Goal: Communication & Community: Answer question/provide support

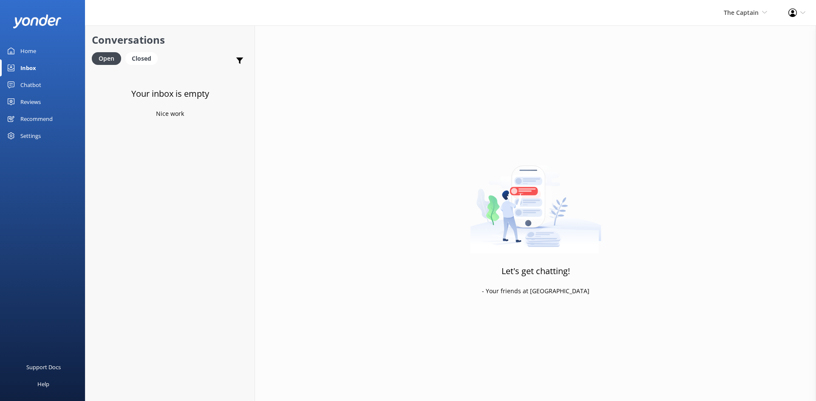
click at [34, 66] on div "Inbox" at bounding box center [28, 67] width 16 height 17
click at [735, 11] on span "The Captain" at bounding box center [740, 12] width 35 height 8
click at [730, 34] on link "De [GEOGRAPHIC_DATA]" at bounding box center [735, 36] width 85 height 20
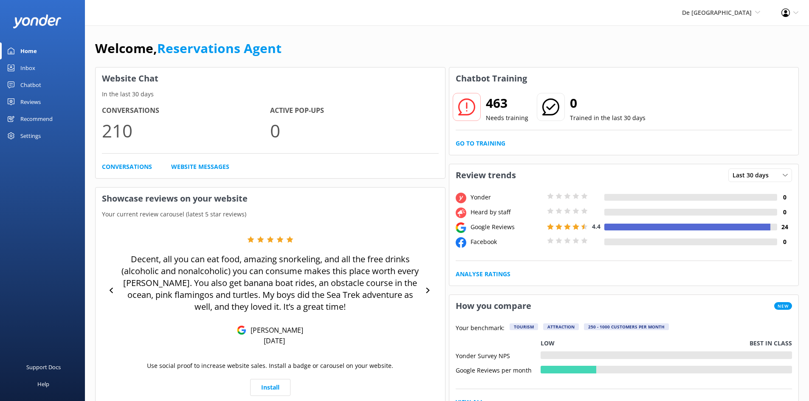
click at [25, 69] on div "Inbox" at bounding box center [27, 67] width 15 height 17
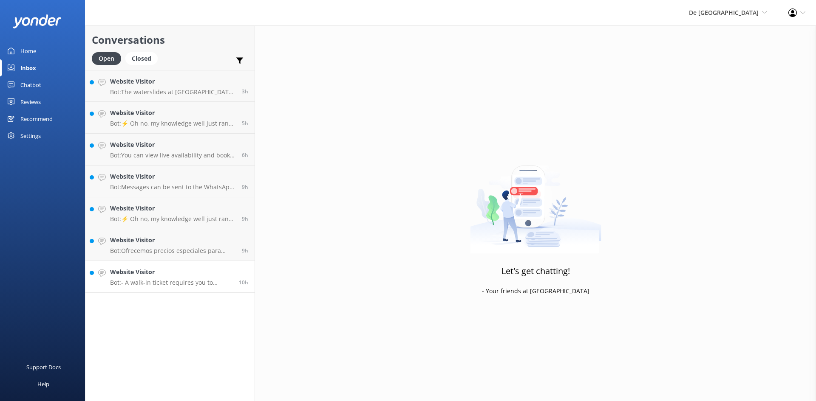
click at [169, 273] on h4 "Website Visitor" at bounding box center [171, 272] width 122 height 9
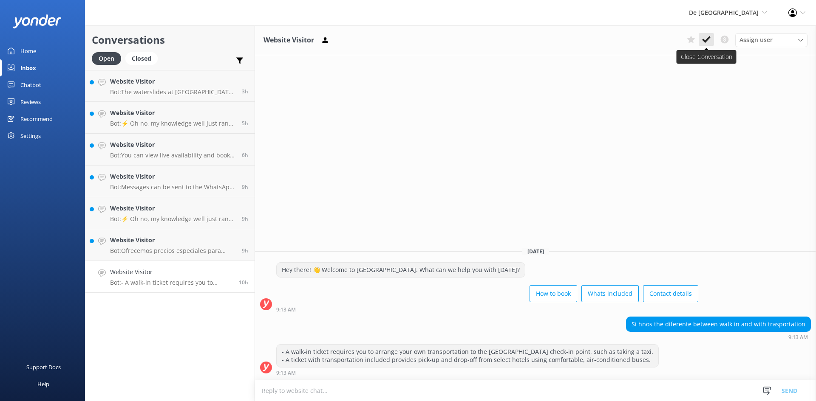
click at [706, 37] on icon at bounding box center [706, 39] width 8 height 8
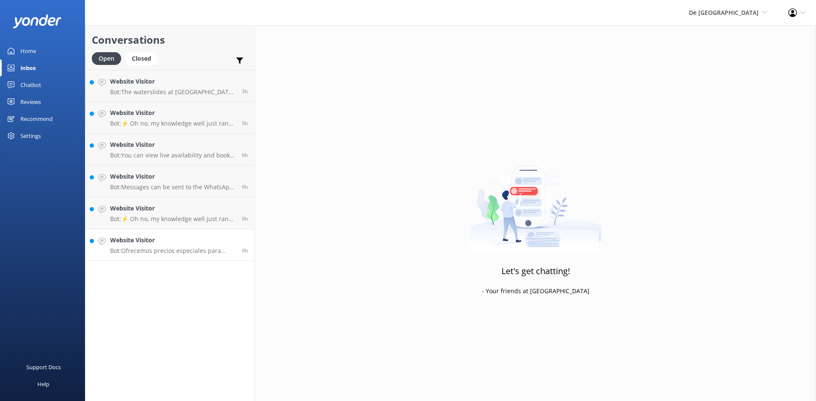
click at [167, 243] on h4 "Website Visitor" at bounding box center [172, 240] width 125 height 9
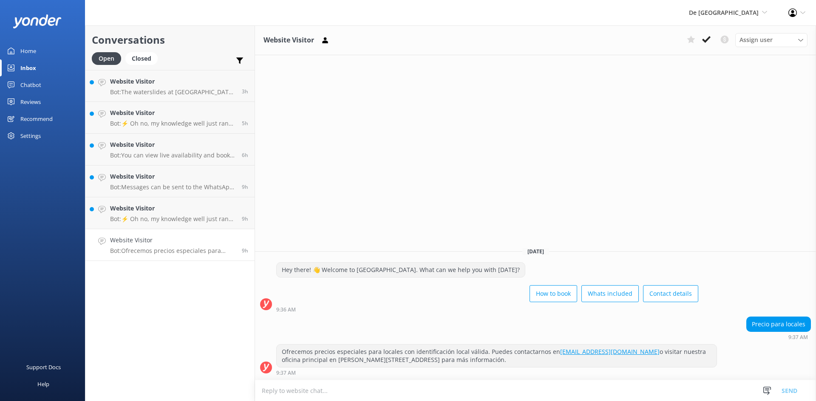
click at [704, 39] on icon at bounding box center [706, 39] width 8 height 8
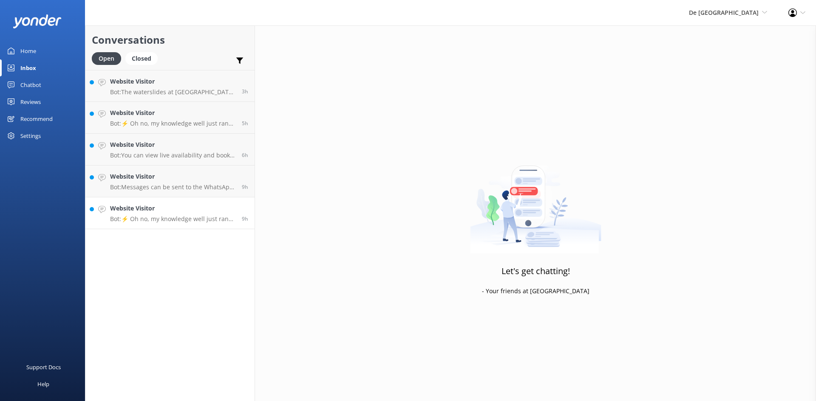
click at [165, 213] on h4 "Website Visitor" at bounding box center [172, 208] width 125 height 9
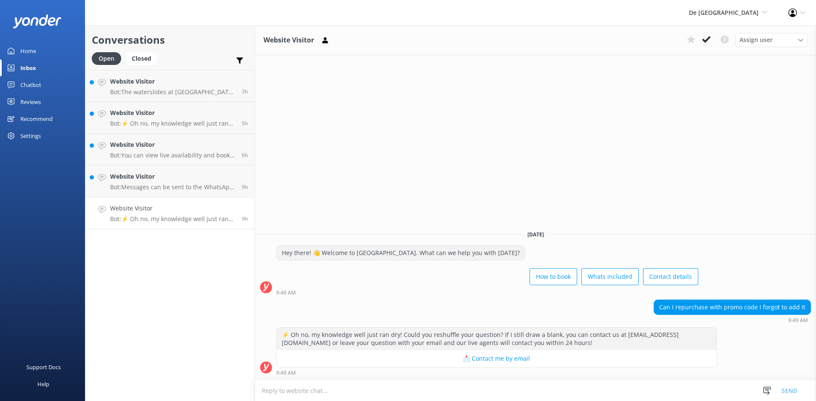
click at [320, 391] on textarea at bounding box center [535, 391] width 561 height 21
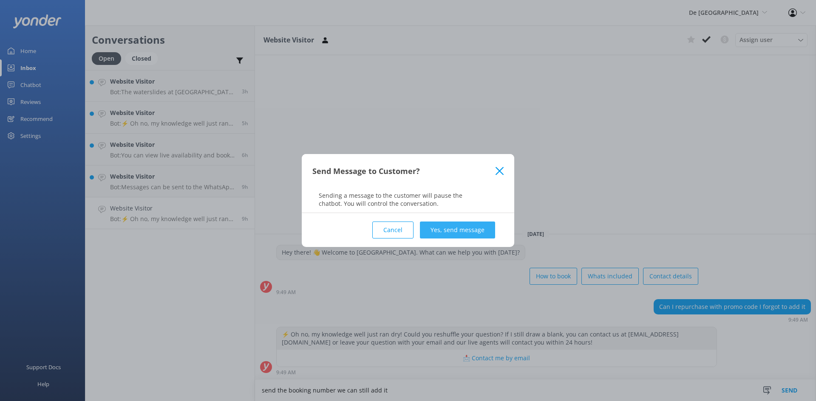
type textarea "send the booking number we can still add it"
click at [455, 227] on button "Yes, send message" at bounding box center [457, 230] width 75 height 17
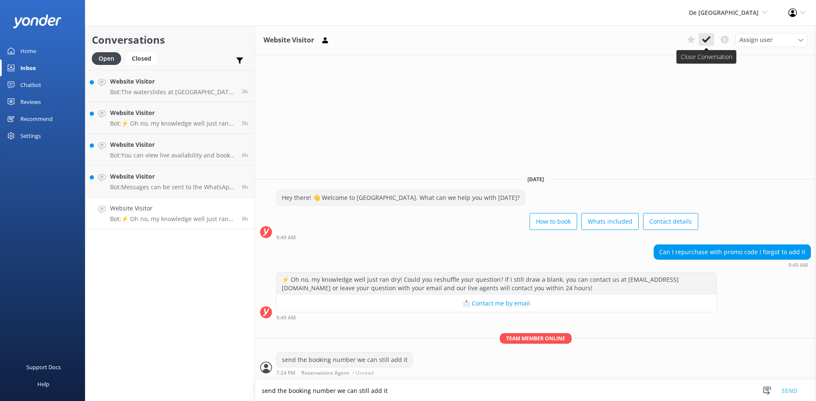
click at [708, 34] on button at bounding box center [705, 39] width 15 height 13
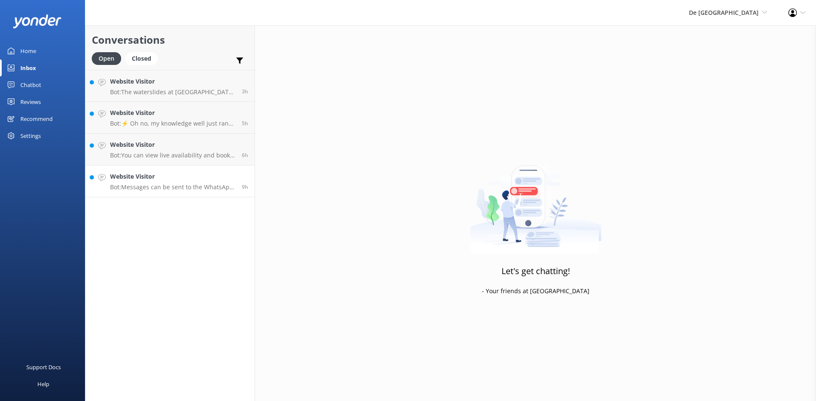
click at [181, 178] on h4 "Website Visitor" at bounding box center [172, 176] width 125 height 9
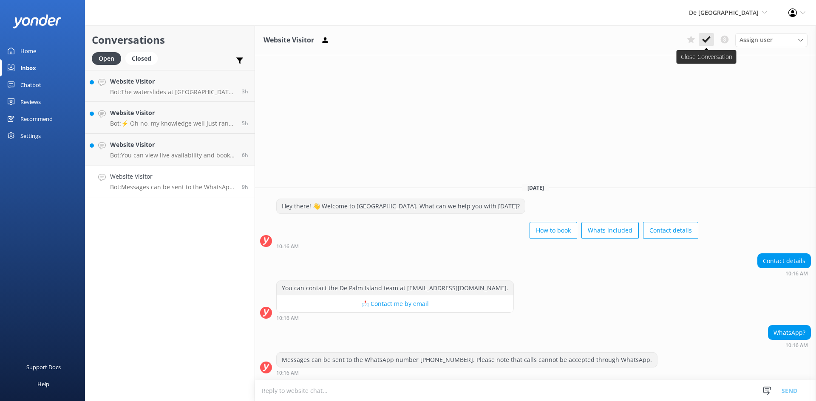
click at [707, 37] on icon at bounding box center [706, 39] width 8 height 8
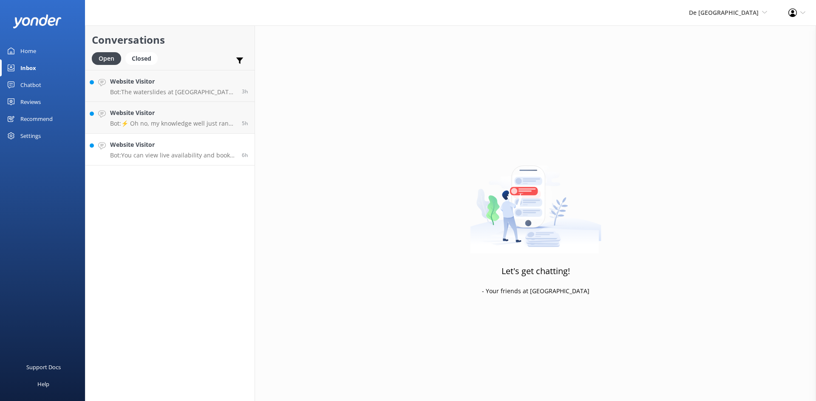
click at [161, 159] on p "Bot: You can view live availability and book your De Palm Island tickets and si…" at bounding box center [172, 156] width 125 height 8
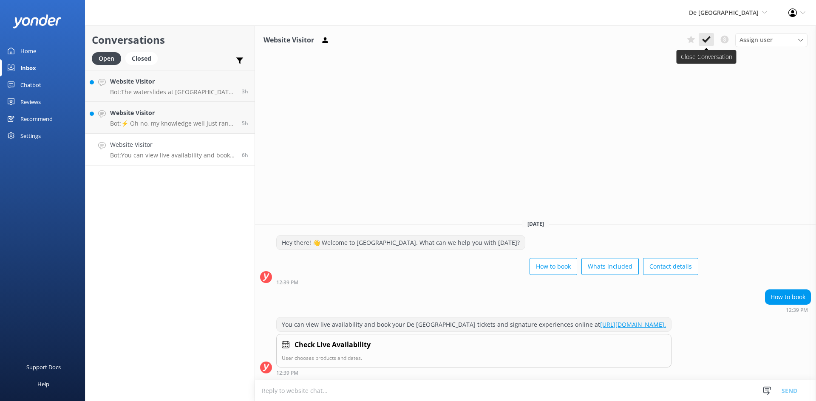
click at [708, 36] on icon at bounding box center [706, 39] width 8 height 8
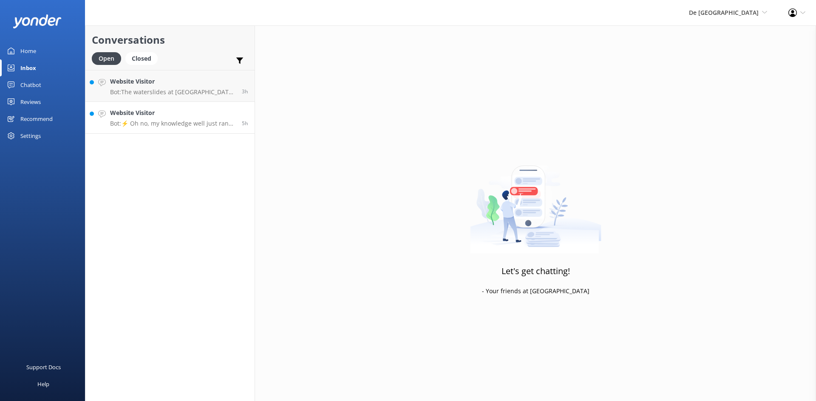
click at [167, 118] on div "Website Visitor Bot: ⚡ Oh no, my knowledge well just ran dry! Could you reshuff…" at bounding box center [172, 117] width 125 height 19
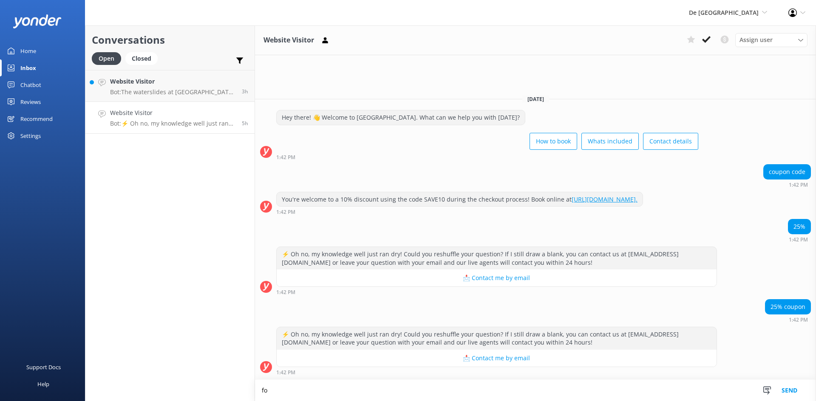
type textarea "f"
type textarea "For De Palm Island code will be Splash25"
click at [794, 394] on button "Send" at bounding box center [789, 390] width 32 height 21
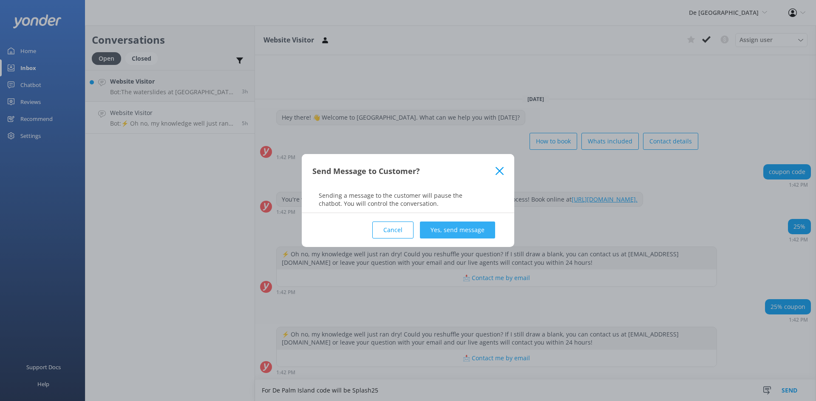
click at [451, 225] on button "Yes, send message" at bounding box center [457, 230] width 75 height 17
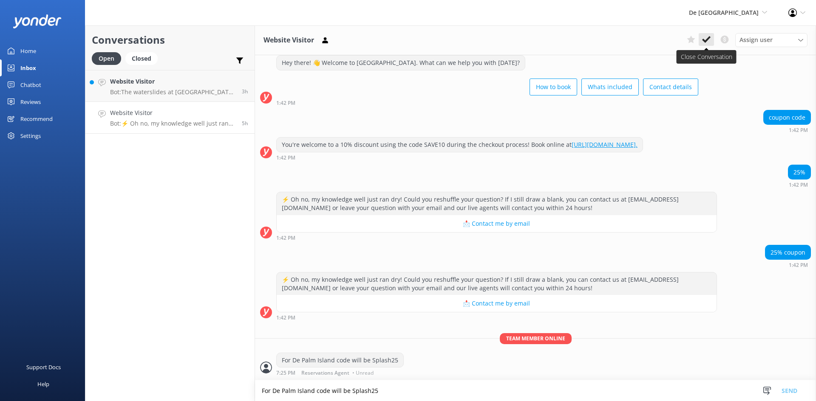
scroll to position [31, 0]
click at [708, 36] on icon at bounding box center [706, 39] width 8 height 8
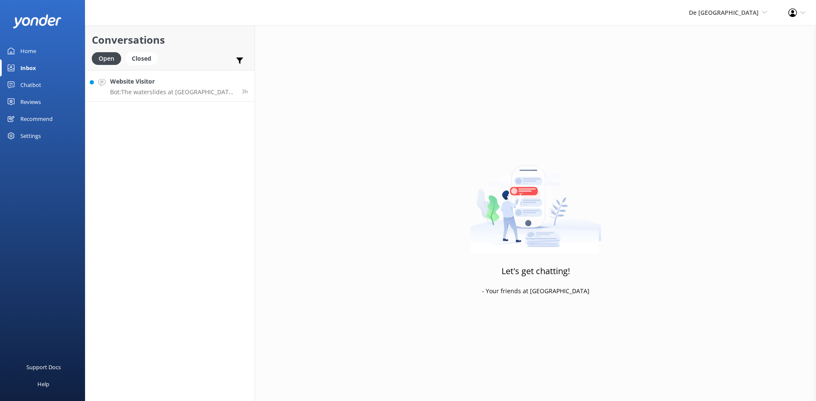
click at [184, 90] on p "Bot: The waterslides at [GEOGRAPHIC_DATA] will be closed for maintenance during…" at bounding box center [172, 92] width 125 height 8
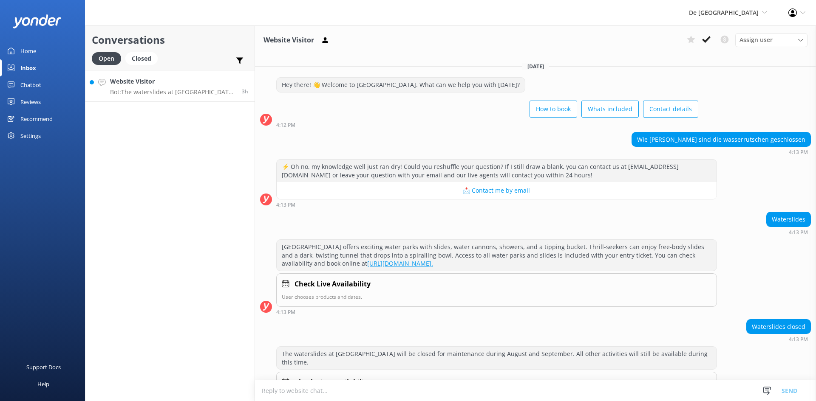
scroll to position [29, 0]
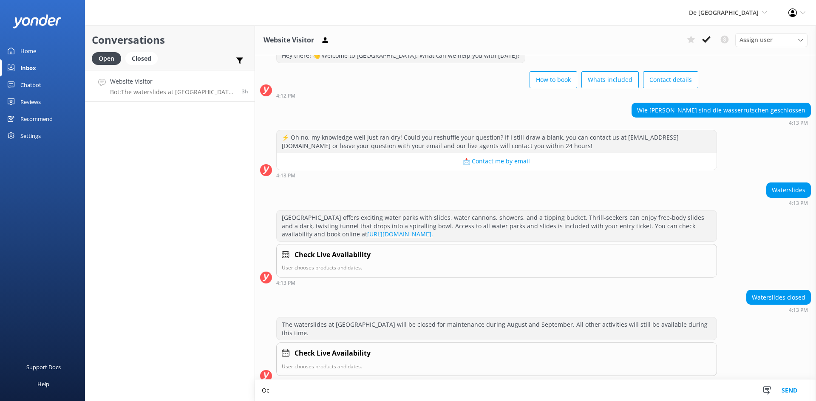
scroll to position [30, 0]
type textarea "October 21st both park will be available back"
click at [788, 385] on button "Send" at bounding box center [789, 390] width 32 height 21
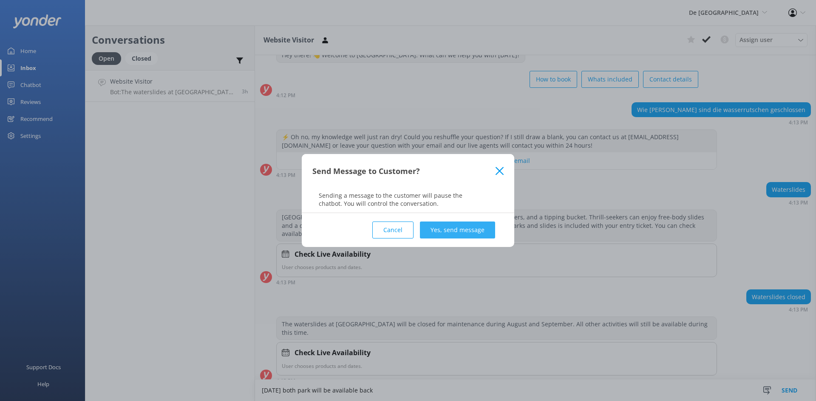
click at [458, 227] on button "Yes, send message" at bounding box center [457, 230] width 75 height 17
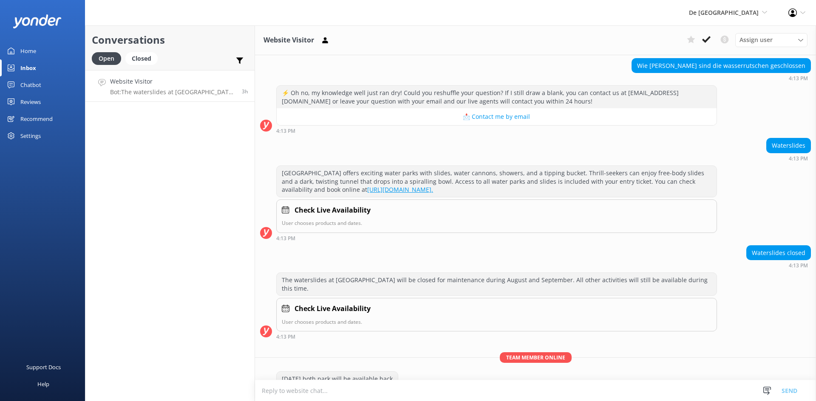
scroll to position [85, 0]
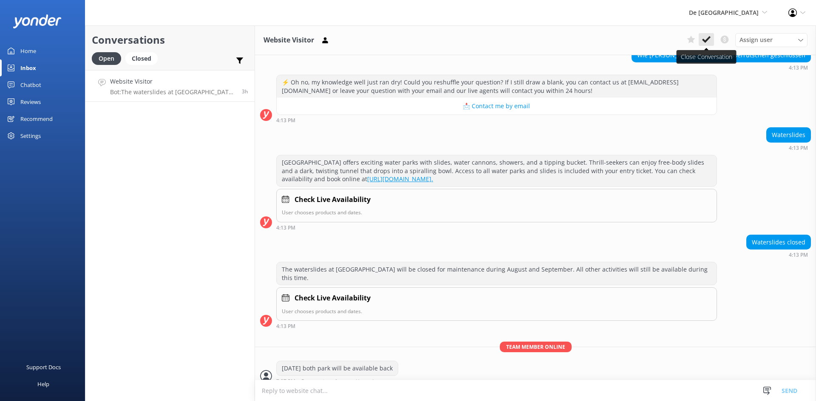
click at [706, 38] on icon at bounding box center [706, 39] width 8 height 8
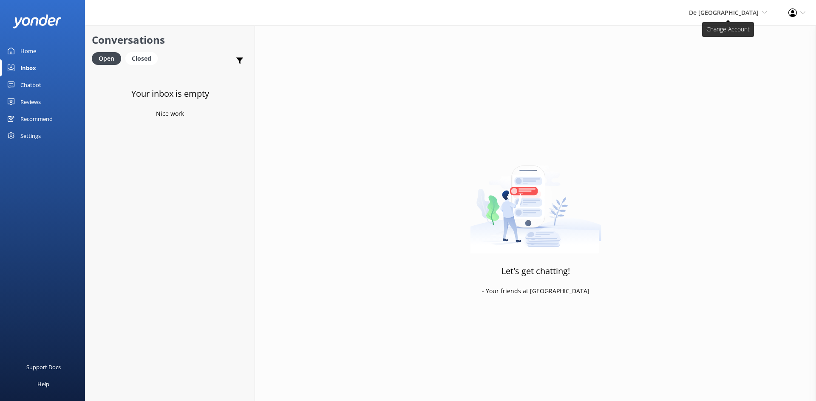
click at [737, 9] on span "De [GEOGRAPHIC_DATA]" at bounding box center [724, 12] width 70 height 8
click at [712, 76] on link "The Captain" at bounding box center [735, 77] width 85 height 20
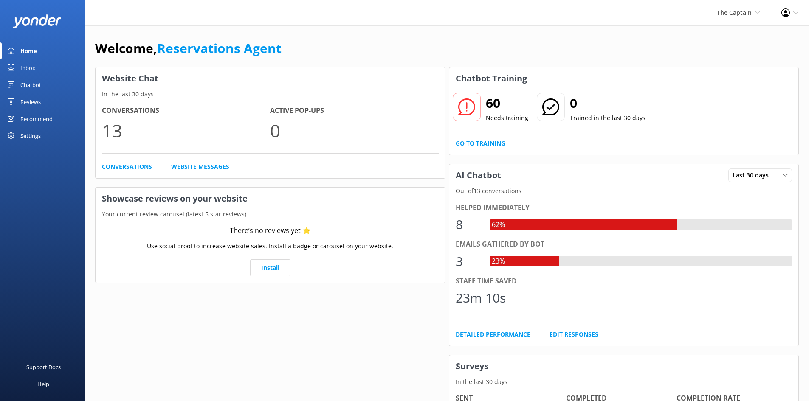
click at [31, 68] on div "Inbox" at bounding box center [27, 67] width 15 height 17
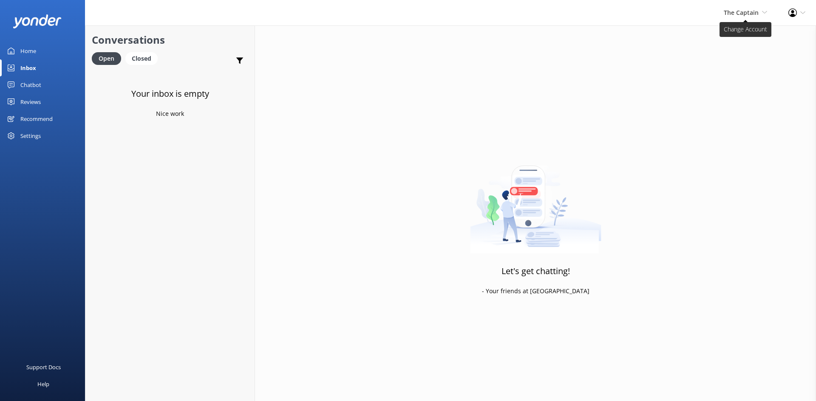
click at [745, 8] on span "The Captain De Palm Island Aruba's Activities Expert The Captain" at bounding box center [744, 12] width 43 height 9
click at [720, 55] on link "Aruba's Activities Expert" at bounding box center [735, 57] width 85 height 20
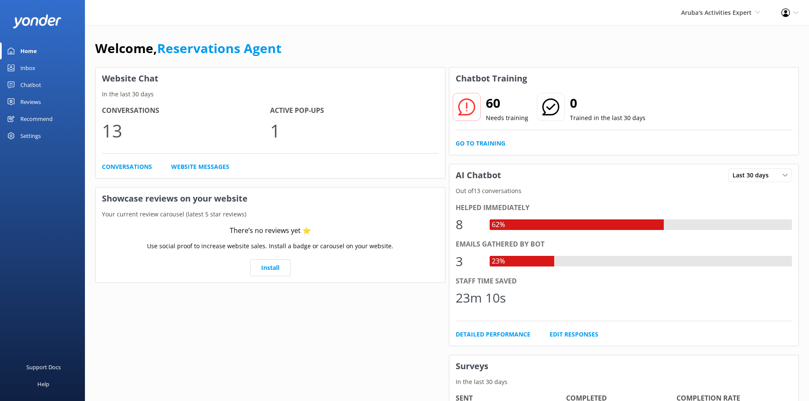
click at [24, 68] on div "Inbox" at bounding box center [27, 67] width 15 height 17
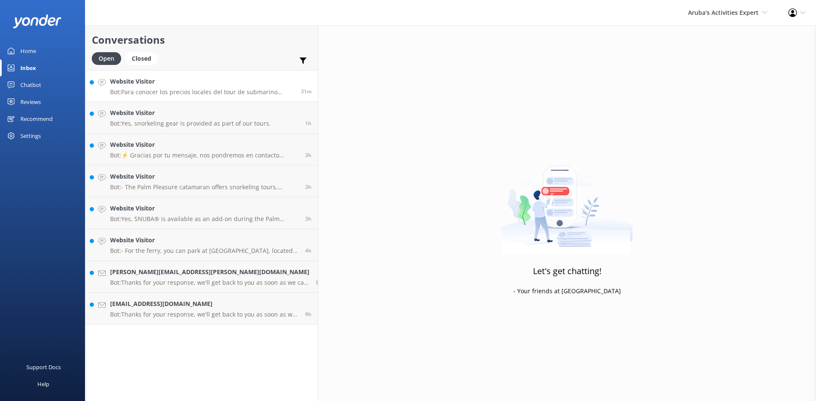
click at [170, 96] on link "Website Visitor Bot: Para conocer los precios locales del tour de submarino Atl…" at bounding box center [201, 86] width 232 height 32
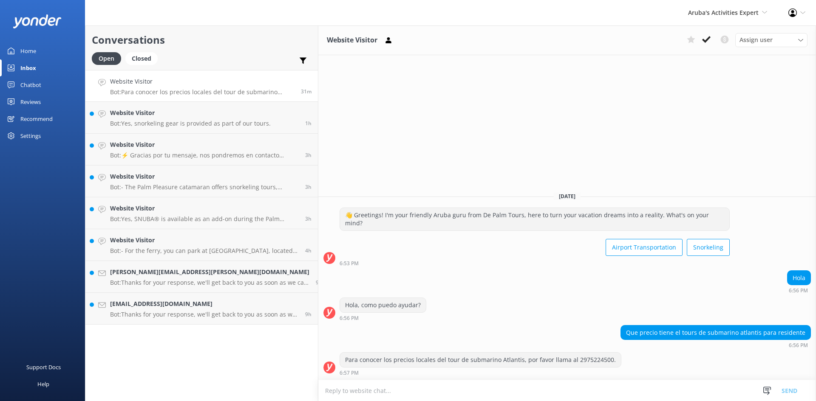
click at [318, 391] on textarea at bounding box center [566, 391] width 497 height 21
type textarea "Buenas noches para adulto 89"
click at [790, 392] on button "Send" at bounding box center [789, 390] width 32 height 21
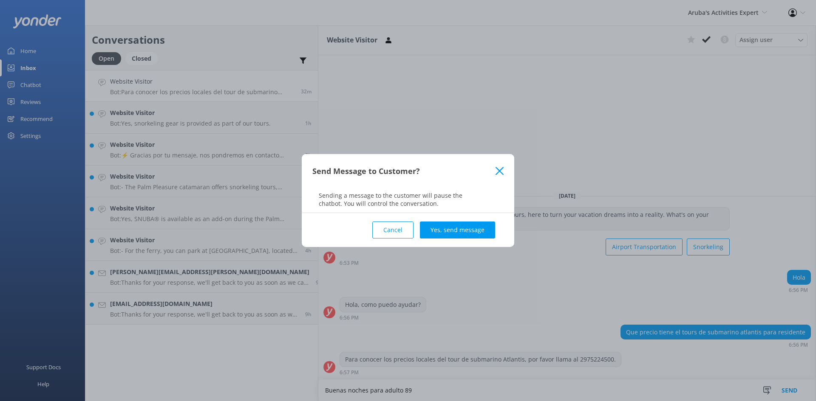
click at [436, 232] on button "Yes, send message" at bounding box center [457, 230] width 75 height 17
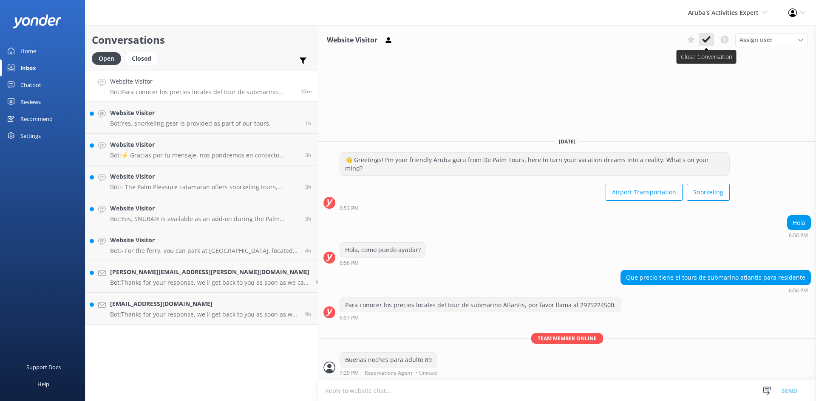
click at [707, 38] on icon at bounding box center [706, 39] width 8 height 8
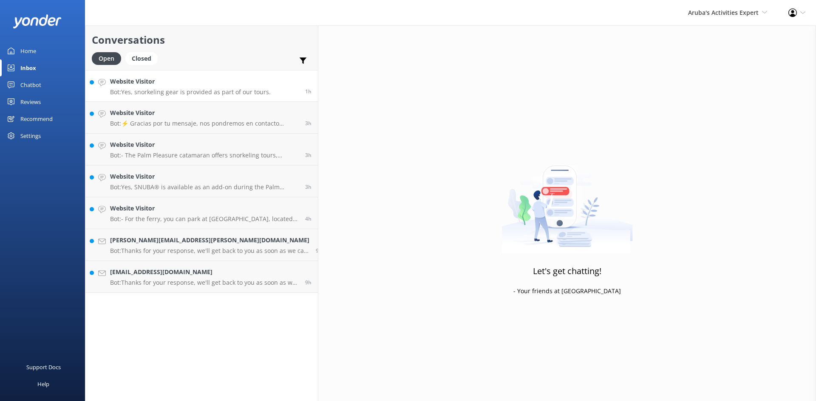
click at [147, 96] on link "Website Visitor Bot: Yes, snorkeling gear is provided as part of our tours. 1h" at bounding box center [201, 86] width 232 height 32
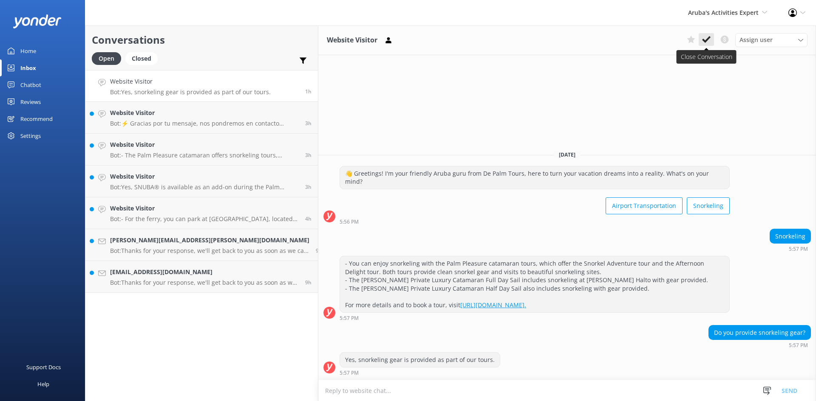
click at [703, 37] on icon at bounding box center [706, 39] width 8 height 8
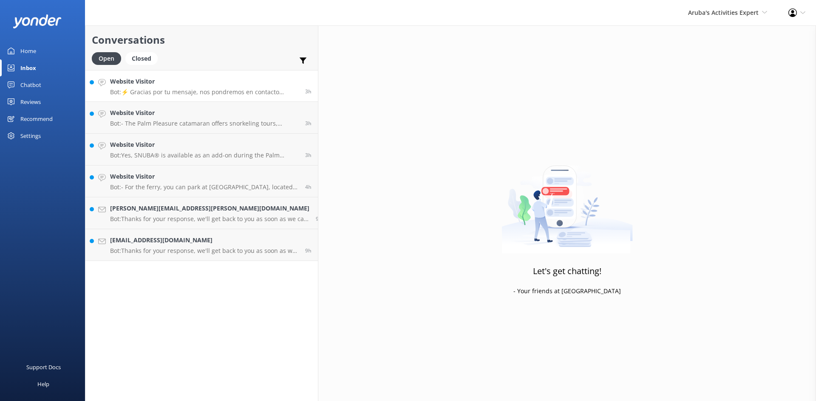
click at [181, 85] on h4 "Website Visitor" at bounding box center [204, 81] width 189 height 9
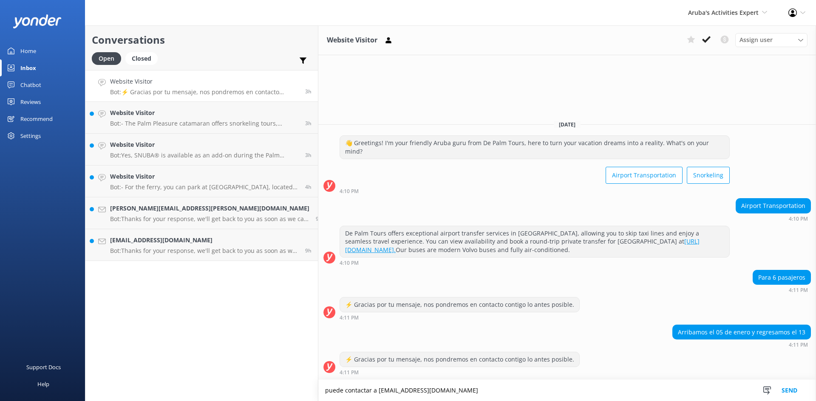
type textarea "puede contactar a info@depalmtours.com"
click at [788, 392] on button "Send" at bounding box center [789, 390] width 32 height 21
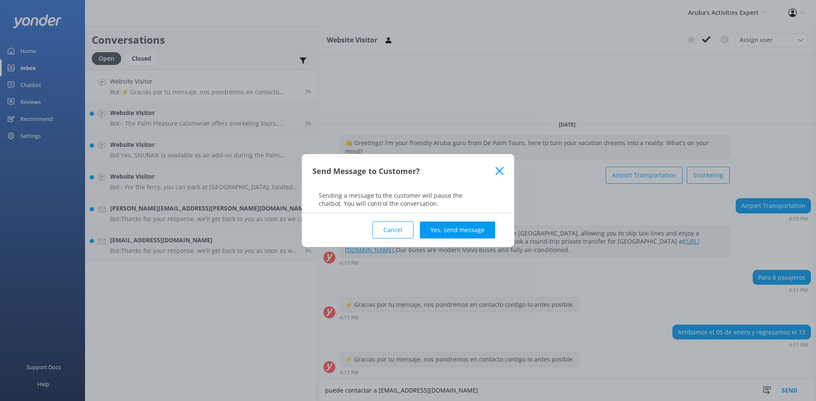
click at [460, 233] on button "Yes, send message" at bounding box center [457, 230] width 75 height 17
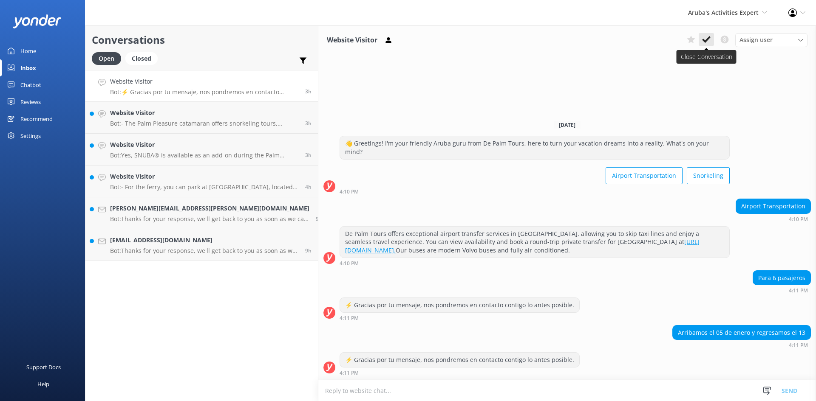
click at [710, 37] on button at bounding box center [705, 39] width 15 height 13
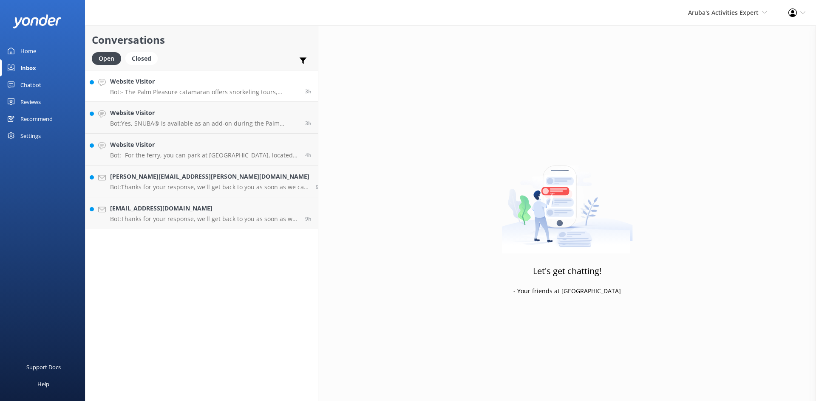
click at [177, 91] on p "Bot: - The Palm Pleasure catamaran offers snorkeling tours, including the Snork…" at bounding box center [204, 92] width 189 height 8
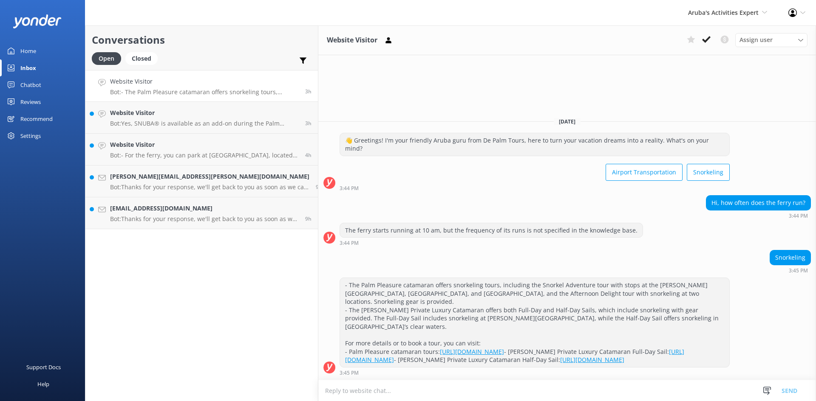
click at [332, 390] on textarea at bounding box center [566, 391] width 497 height 21
type textarea "the ferry run every 15 to 20 minutes"
click at [791, 387] on button "Send" at bounding box center [789, 390] width 32 height 21
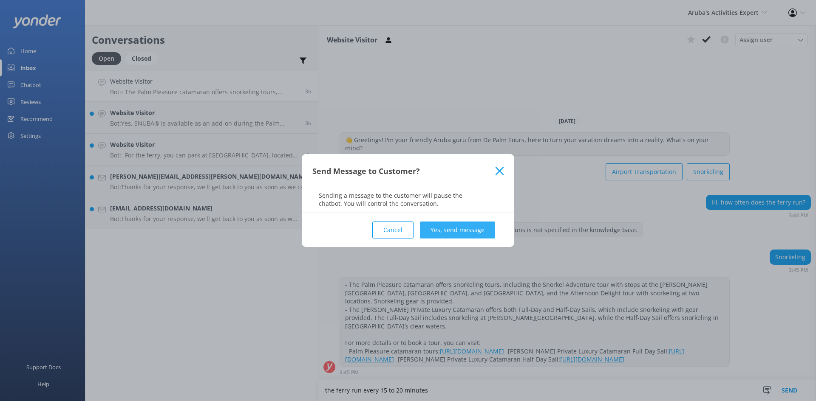
click at [484, 227] on button "Yes, send message" at bounding box center [457, 230] width 75 height 17
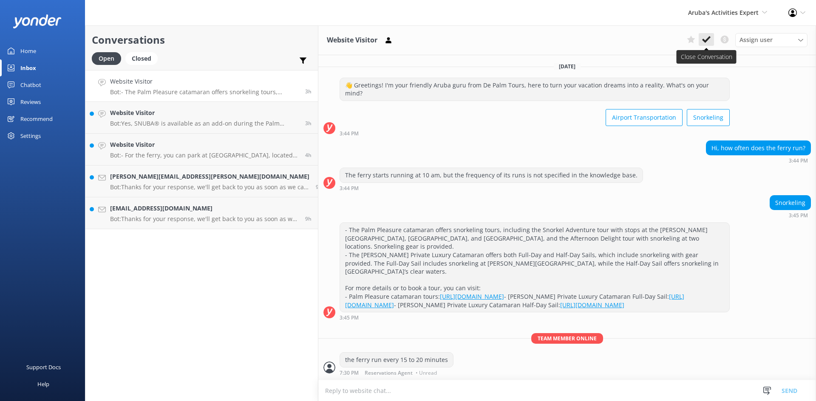
click at [710, 37] on use at bounding box center [706, 39] width 8 height 7
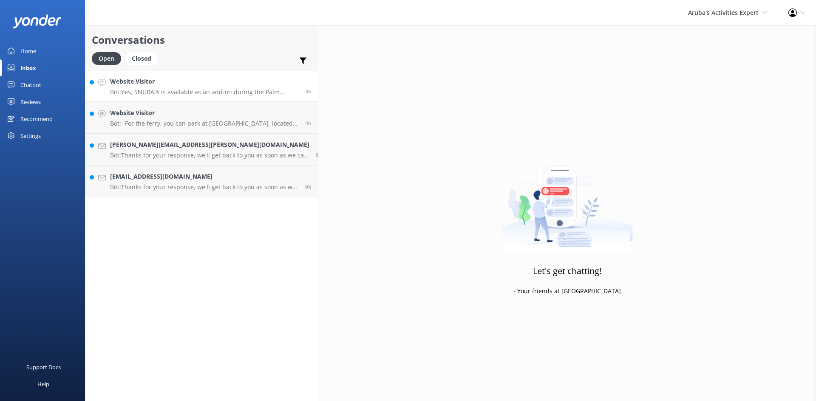
click at [165, 85] on h4 "Website Visitor" at bounding box center [204, 81] width 189 height 9
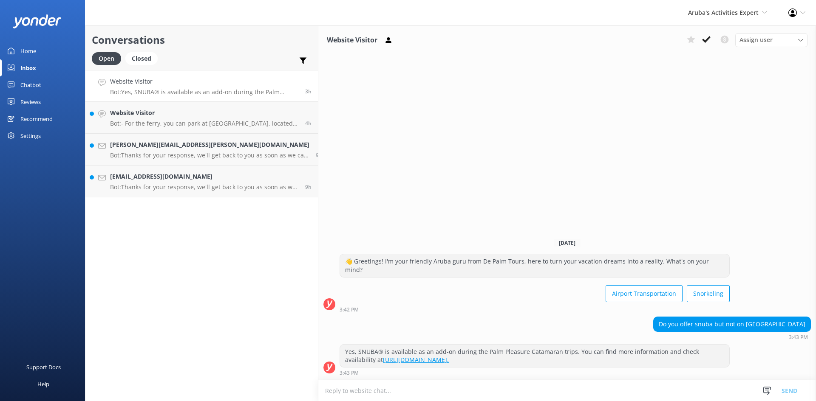
click at [339, 392] on textarea at bounding box center [566, 391] width 497 height 21
type textarea "snuba is available on the palm island and also on our catamaran Palm Pleasure"
click at [788, 392] on button "Send" at bounding box center [789, 390] width 32 height 21
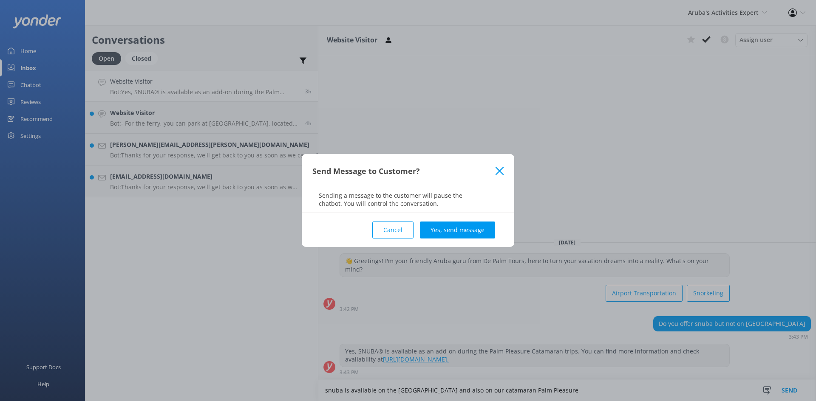
drag, startPoint x: 456, startPoint y: 224, endPoint x: 478, endPoint y: 200, distance: 32.8
click at [457, 224] on button "Yes, send message" at bounding box center [457, 230] width 75 height 17
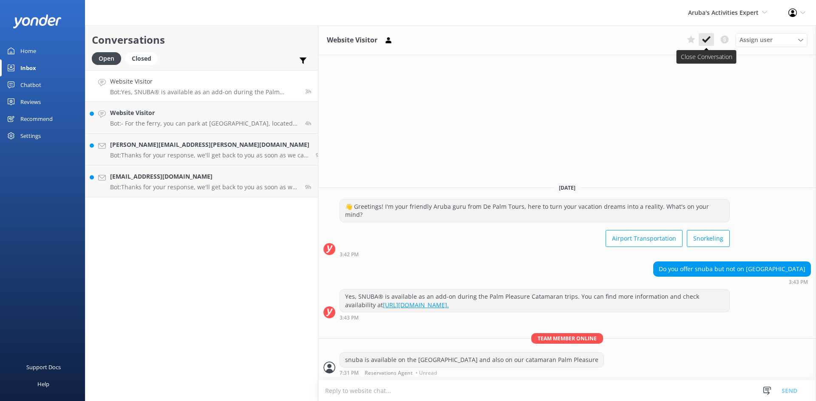
click at [706, 37] on icon at bounding box center [706, 39] width 8 height 8
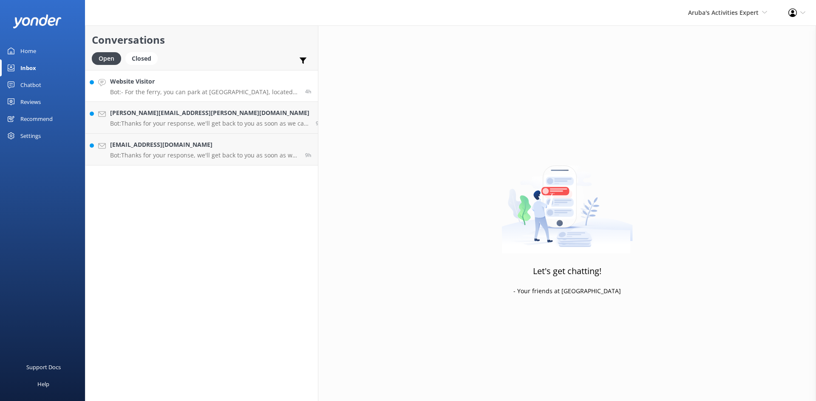
click at [164, 89] on p "Bot: - For the ferry, you can park at Port de Palm, located at De Palm Island W…" at bounding box center [204, 92] width 189 height 8
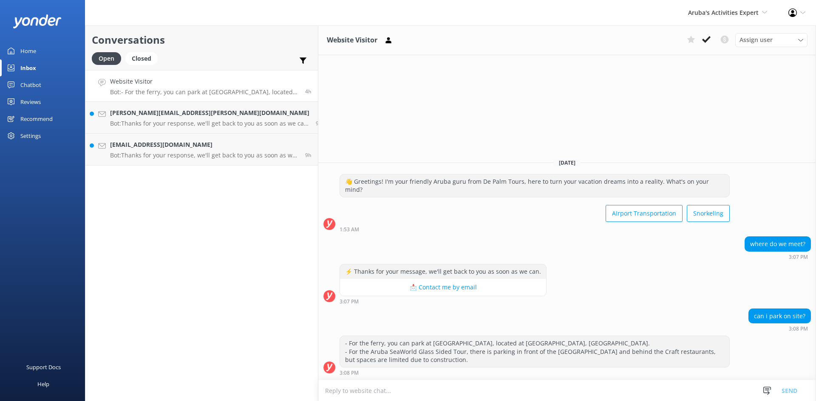
click at [703, 34] on button at bounding box center [705, 39] width 15 height 13
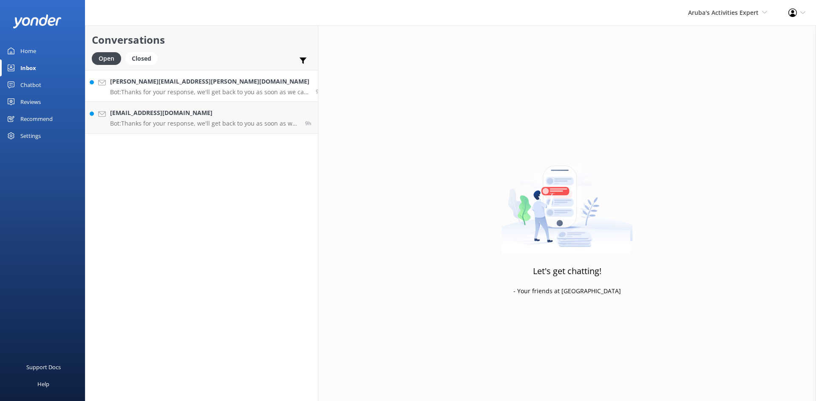
click at [197, 83] on h4 "joe.lacitignola@gmail.com" at bounding box center [209, 81] width 199 height 9
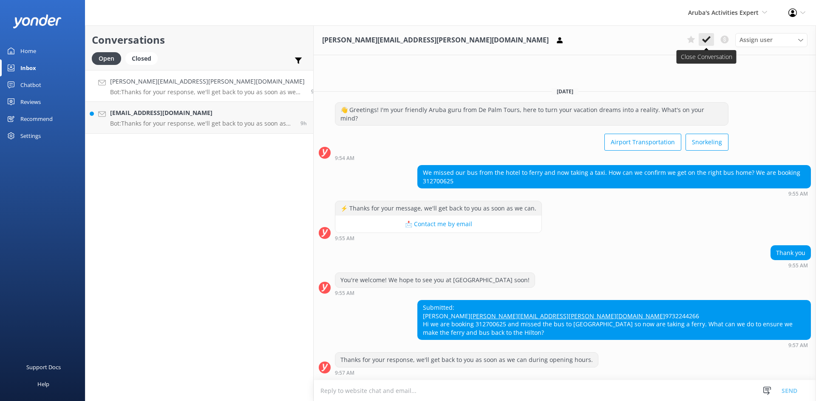
click at [702, 38] on icon at bounding box center [706, 39] width 8 height 8
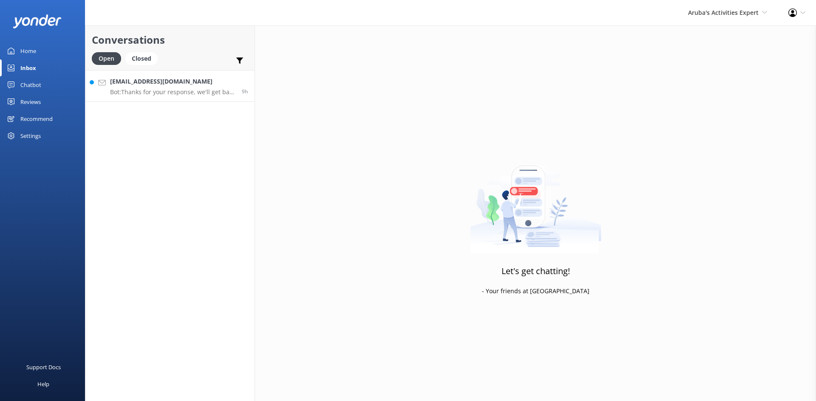
click at [194, 90] on p "Bot: Thanks for your response, we'll get back to you as soon as we can during o…" at bounding box center [172, 92] width 125 height 8
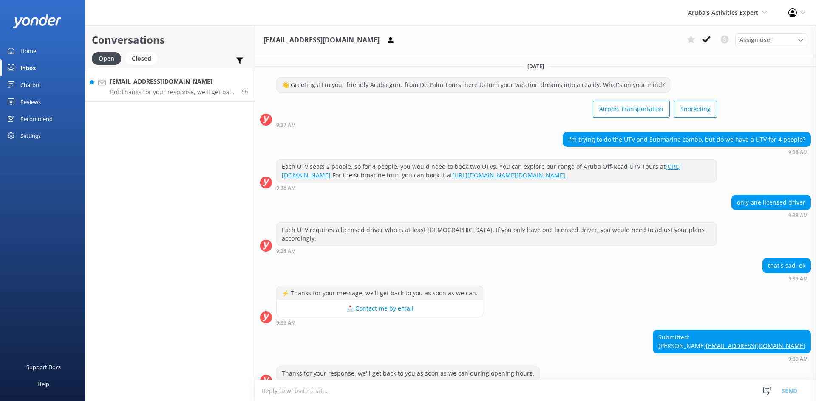
scroll to position [22, 0]
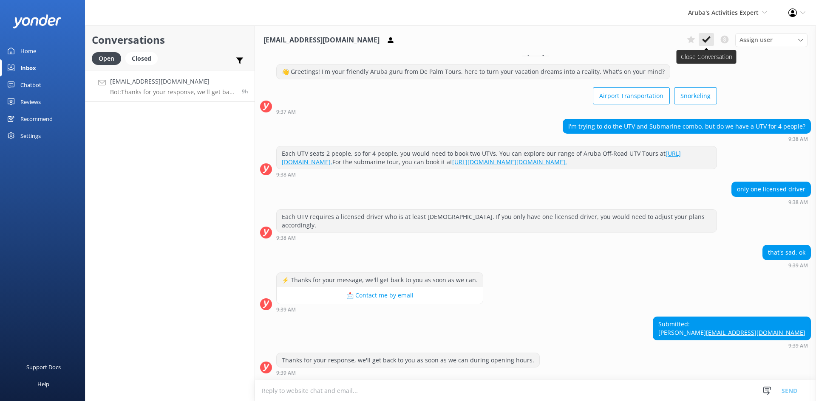
click at [710, 34] on button at bounding box center [705, 39] width 15 height 13
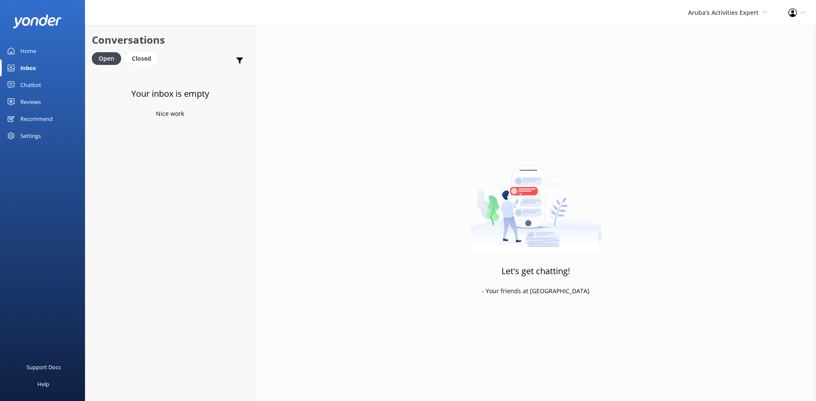
click at [23, 67] on div "Inbox" at bounding box center [28, 67] width 16 height 17
